Goal: Check status: Check status

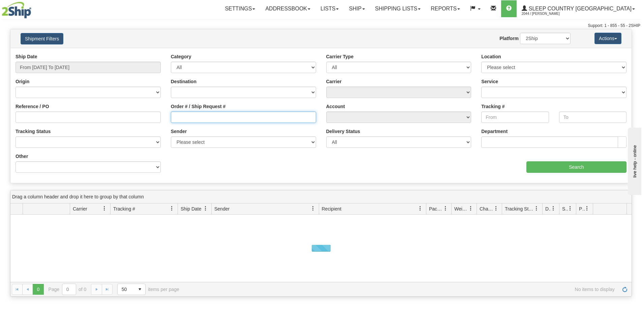
click at [184, 115] on input "Order # / Ship Request #" at bounding box center [243, 116] width 145 height 11
paste input "782444119"
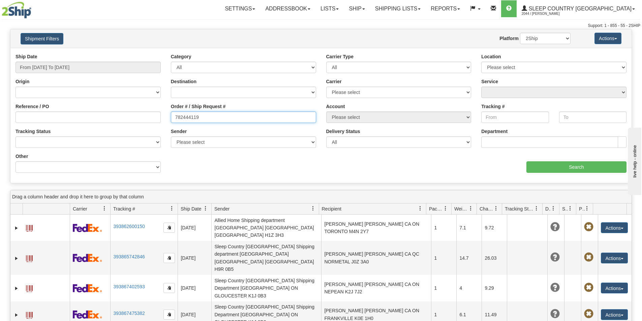
click at [174, 117] on input "782444119" at bounding box center [243, 116] width 145 height 11
type input "=782444119"
drag, startPoint x: 263, startPoint y: 120, endPoint x: 42, endPoint y: 109, distance: 221.5
click at [42, 53] on div "Reference / PO Order # / Ship Request # =782444119 Account Please select [GEOGR…" at bounding box center [320, 53] width 621 height 0
click at [191, 118] on input "Order # / Ship Request #" at bounding box center [243, 116] width 145 height 11
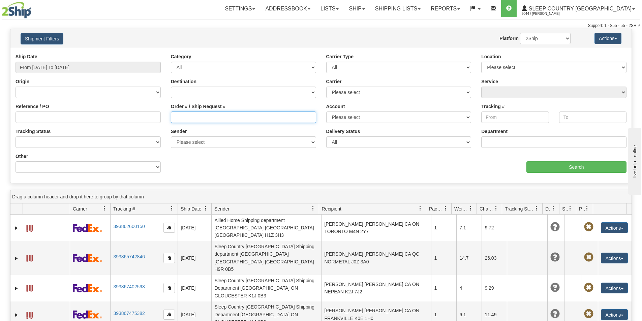
click at [243, 120] on input "Order # / Ship Request #" at bounding box center [243, 116] width 145 height 11
paste input "9007I112659"
click at [174, 115] on input "9007I112659" at bounding box center [243, 116] width 145 height 11
type input "9007I112659"
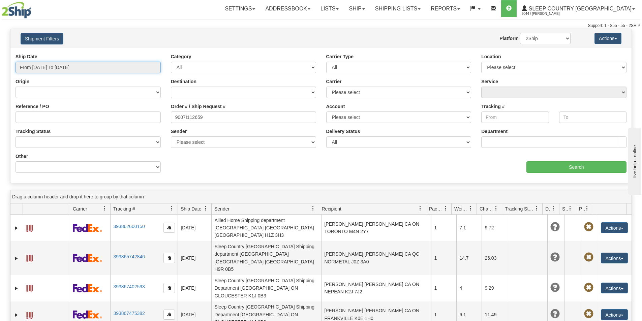
drag, startPoint x: 78, startPoint y: 66, endPoint x: 72, endPoint y: 102, distance: 35.9
click at [78, 66] on input "From [DATE] To [DATE]" at bounding box center [87, 67] width 145 height 11
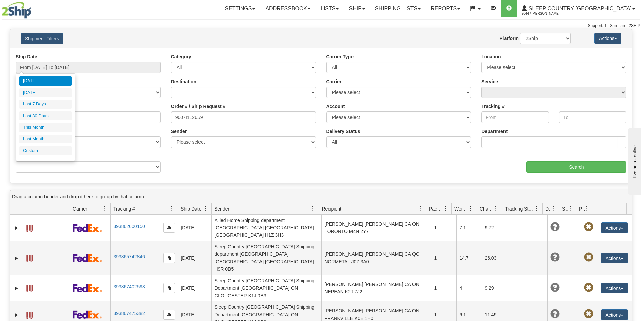
click at [70, 122] on ul "[DATE] [DATE] Last 7 Days Last 30 Days This Month Last Month Custom" at bounding box center [46, 115] width 54 height 79
click at [59, 116] on li "Last 30 Days" at bounding box center [46, 115] width 54 height 9
type input "From [DATE] To [DATE]"
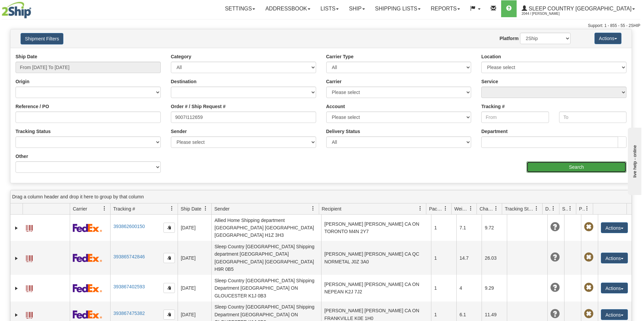
click at [580, 165] on input "Search" at bounding box center [576, 166] width 100 height 11
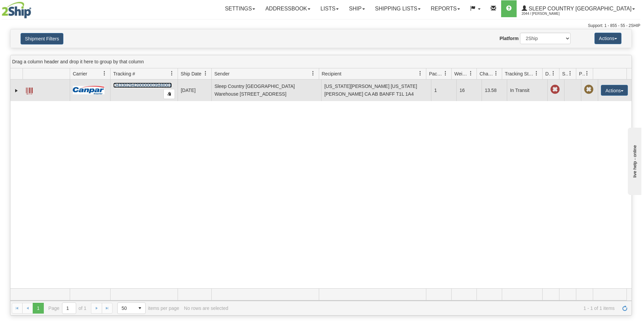
click at [152, 83] on link "D433029420000003948001" at bounding box center [142, 85] width 59 height 5
